Goal: Information Seeking & Learning: Learn about a topic

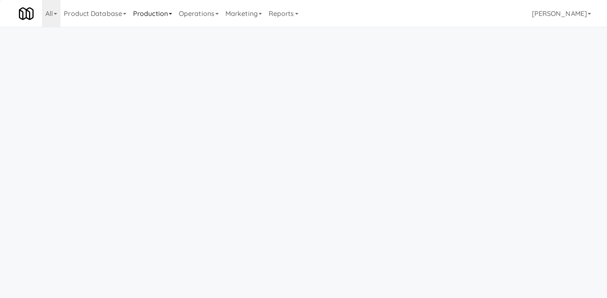
click at [140, 18] on link "Production" at bounding box center [153, 13] width 46 height 27
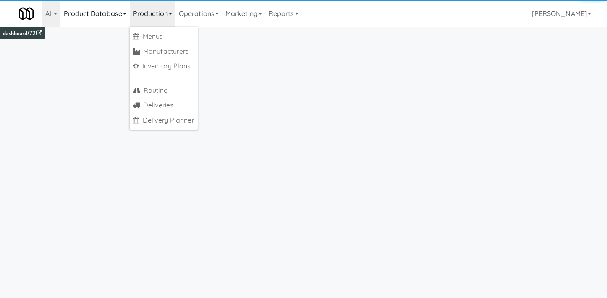
click at [110, 18] on link "Product Database" at bounding box center [94, 13] width 69 height 27
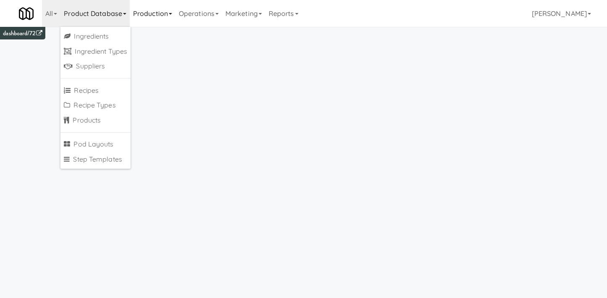
click at [154, 11] on link "Production" at bounding box center [153, 13] width 46 height 27
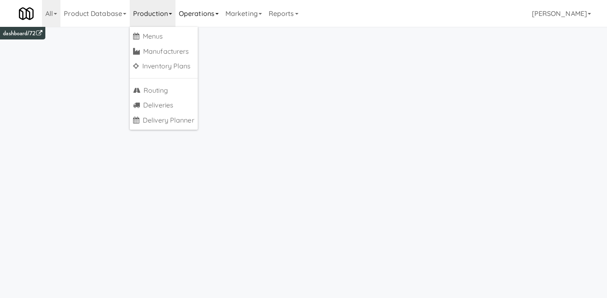
click at [202, 15] on link "Operations" at bounding box center [198, 13] width 47 height 27
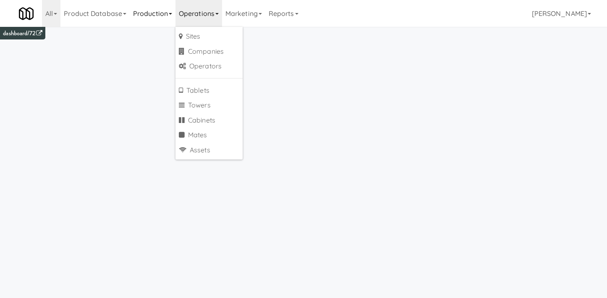
click at [169, 15] on link "Production" at bounding box center [153, 13] width 46 height 27
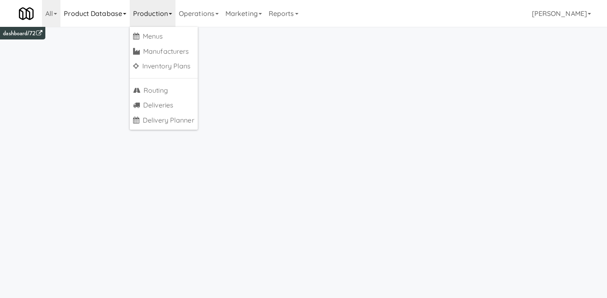
click at [108, 13] on link "Product Database" at bounding box center [94, 13] width 69 height 27
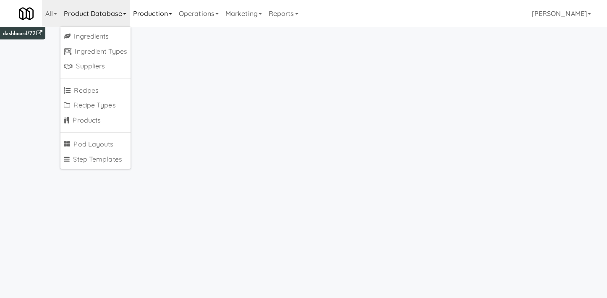
click at [154, 14] on link "Production" at bounding box center [153, 13] width 46 height 27
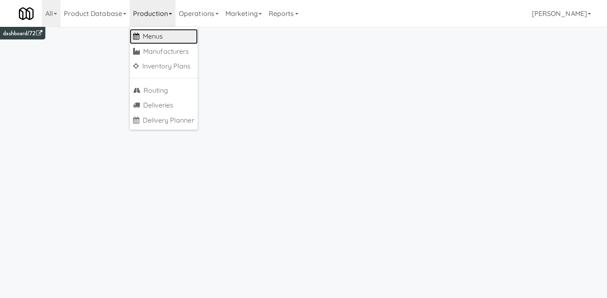
click at [164, 38] on link "Menus" at bounding box center [164, 36] width 68 height 15
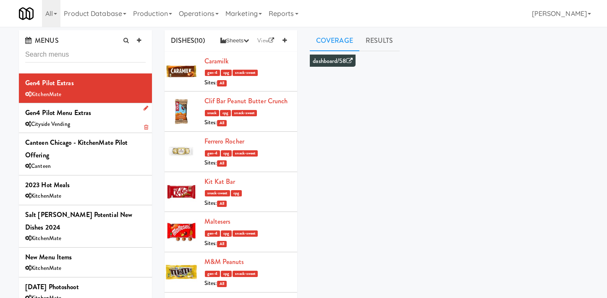
click at [109, 121] on div "Cityside Vending" at bounding box center [85, 124] width 120 height 10
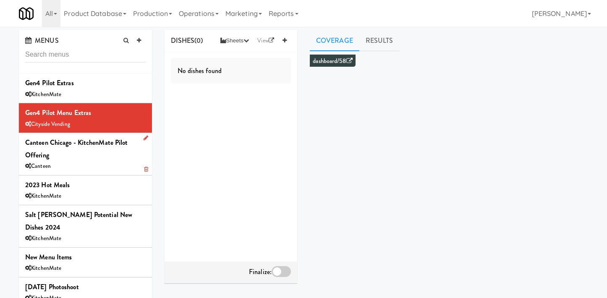
click at [106, 157] on div "Canteen Chicago - KitchenMate Pilot Offering Canteen" at bounding box center [85, 153] width 120 height 35
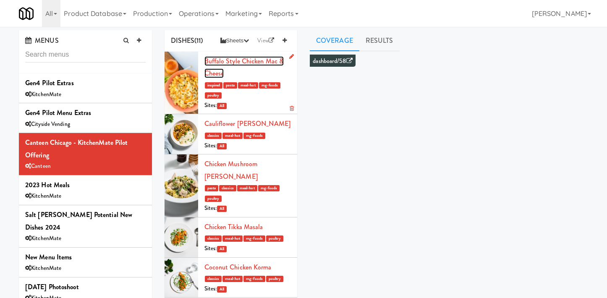
click at [253, 61] on link "Buffalo Style Chicken Mac & Cheese" at bounding box center [244, 67] width 80 height 22
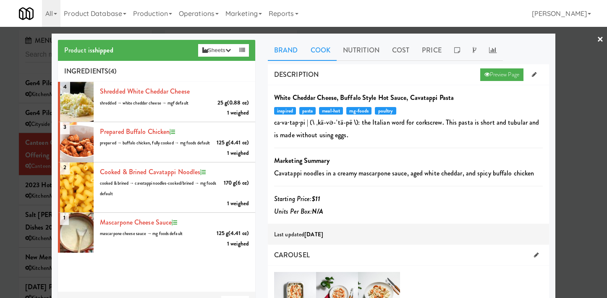
click at [321, 52] on link "Cook" at bounding box center [320, 50] width 32 height 21
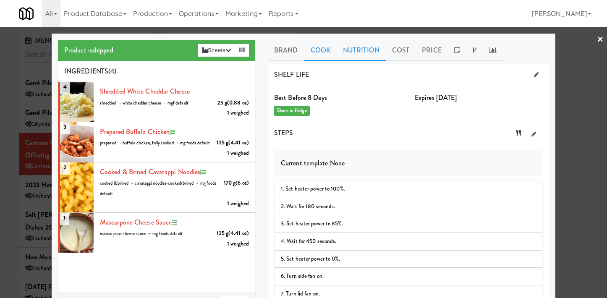
click at [350, 55] on link "Nutrition" at bounding box center [360, 50] width 49 height 21
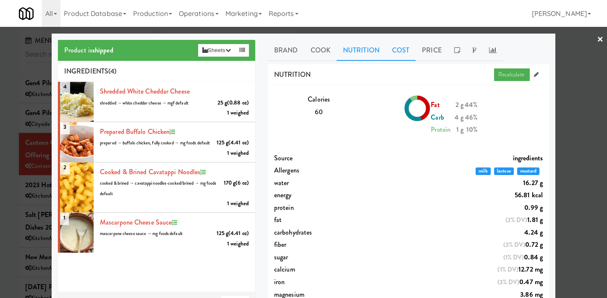
click at [394, 49] on link "Cost" at bounding box center [400, 50] width 30 height 21
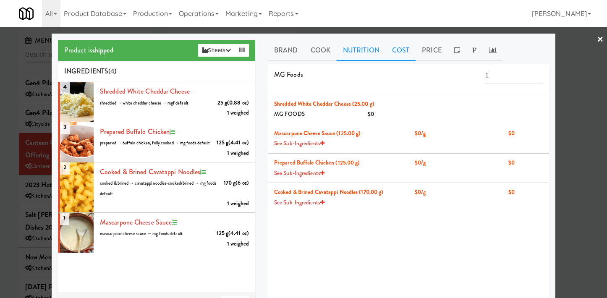
click at [352, 58] on link "Nutrition" at bounding box center [360, 50] width 49 height 21
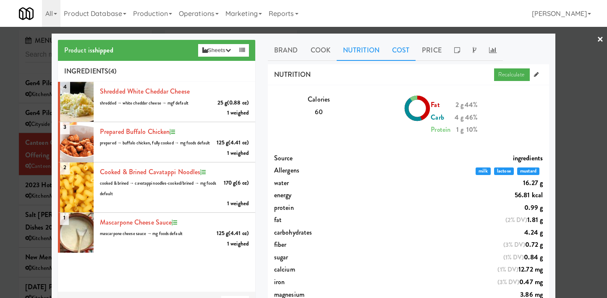
click at [414, 57] on link "Cost" at bounding box center [400, 50] width 30 height 21
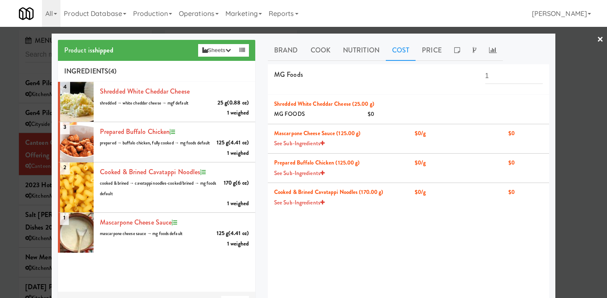
click at [600, 41] on link "×" at bounding box center [599, 40] width 7 height 26
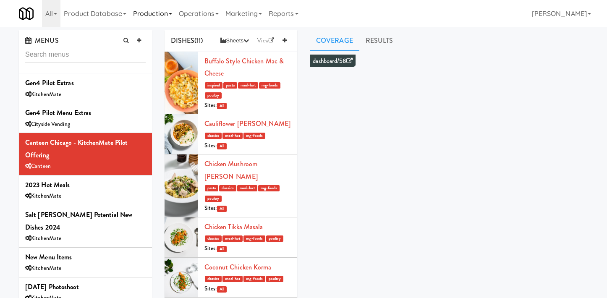
click at [158, 13] on link "Production" at bounding box center [153, 13] width 46 height 27
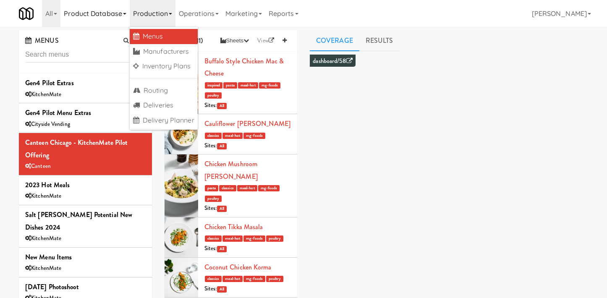
click at [114, 17] on link "Product Database" at bounding box center [94, 13] width 69 height 27
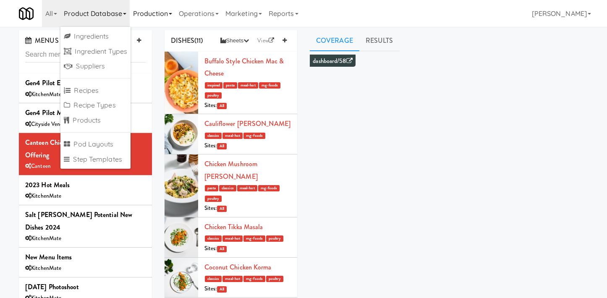
click at [146, 18] on link "Production" at bounding box center [153, 13] width 46 height 27
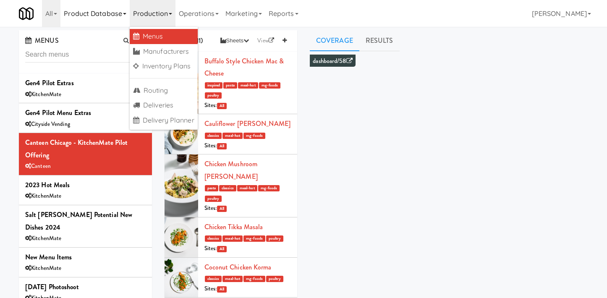
click at [86, 13] on link "Product Database" at bounding box center [94, 13] width 69 height 27
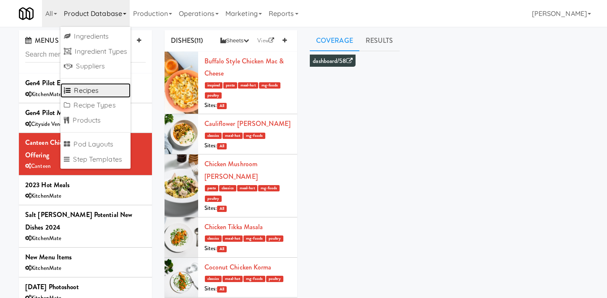
click at [80, 92] on link "Recipes" at bounding box center [95, 90] width 70 height 15
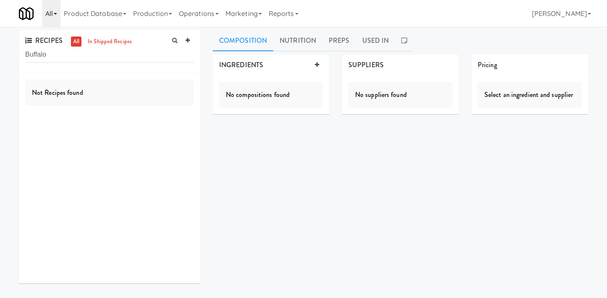
type input "Buffalo"
click at [58, 15] on link "All" at bounding box center [51, 13] width 18 height 27
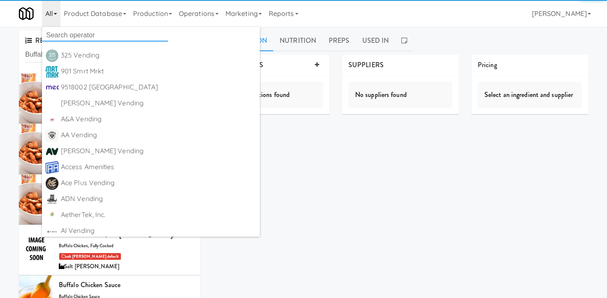
click at [69, 34] on input "text" at bounding box center [105, 35] width 126 height 13
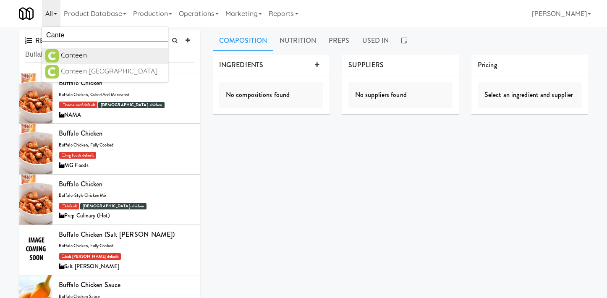
type input "Cante"
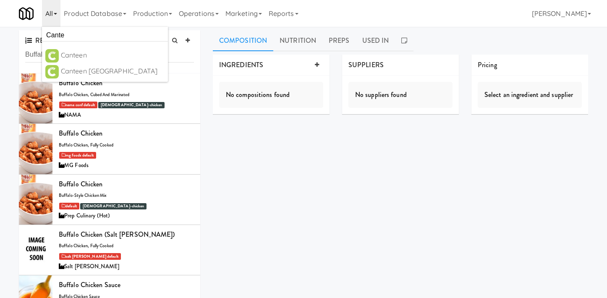
click at [94, 59] on div "Canteen" at bounding box center [113, 55] width 104 height 13
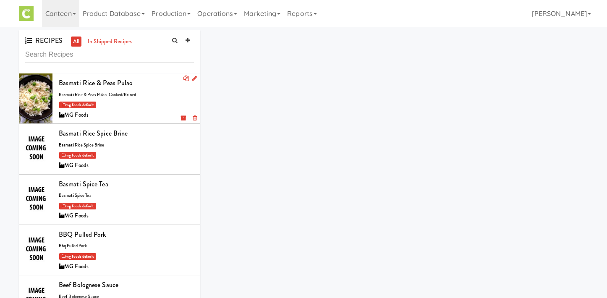
click at [150, 104] on div "mg foods default" at bounding box center [126, 104] width 135 height 10
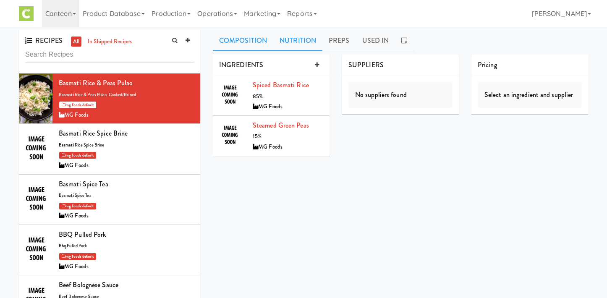
click at [289, 42] on link "Nutrition" at bounding box center [297, 40] width 49 height 21
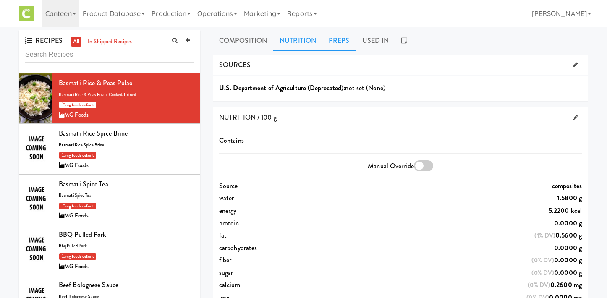
click at [332, 44] on link "Preps" at bounding box center [339, 40] width 34 height 21
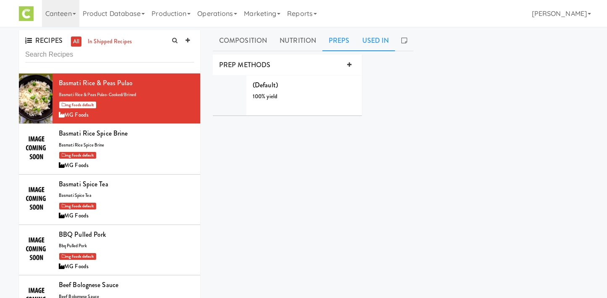
click at [374, 44] on link "Used In" at bounding box center [375, 40] width 39 height 21
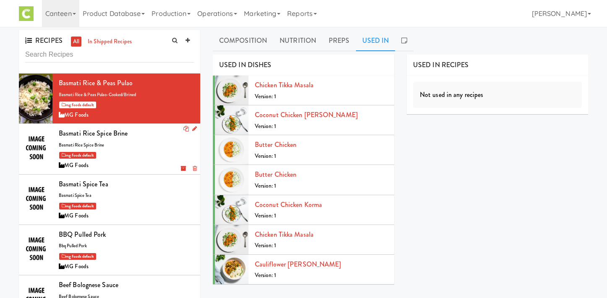
click at [127, 156] on div "mg foods default" at bounding box center [126, 155] width 135 height 10
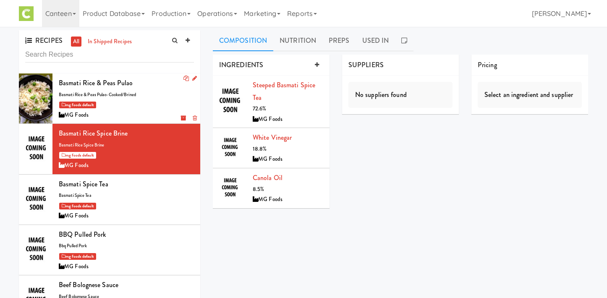
click at [144, 102] on div "mg foods default" at bounding box center [126, 104] width 135 height 10
